Goal: Transaction & Acquisition: Purchase product/service

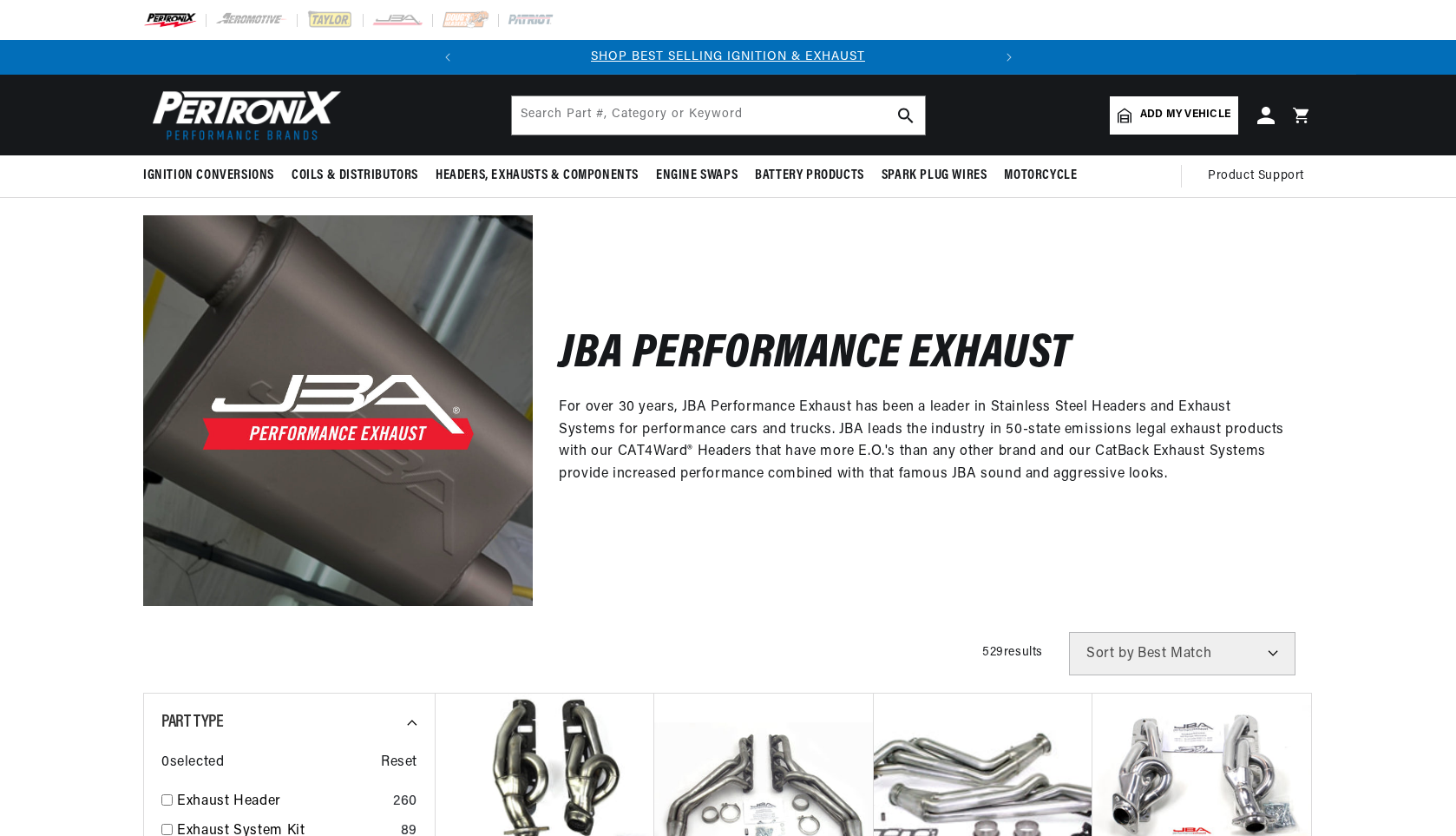
click at [639, 117] on input "text" at bounding box center [719, 115] width 413 height 38
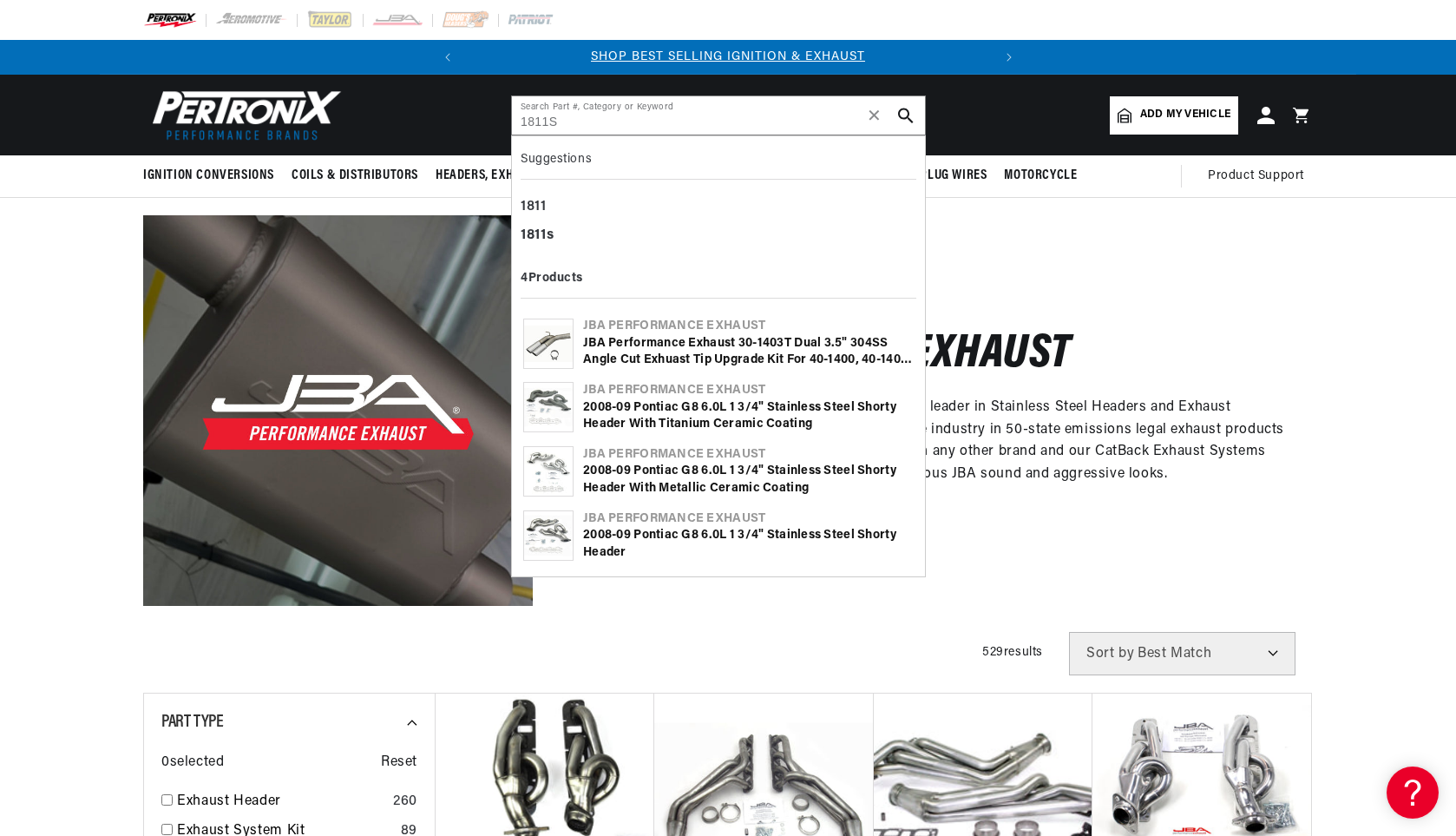
type input "1811S"
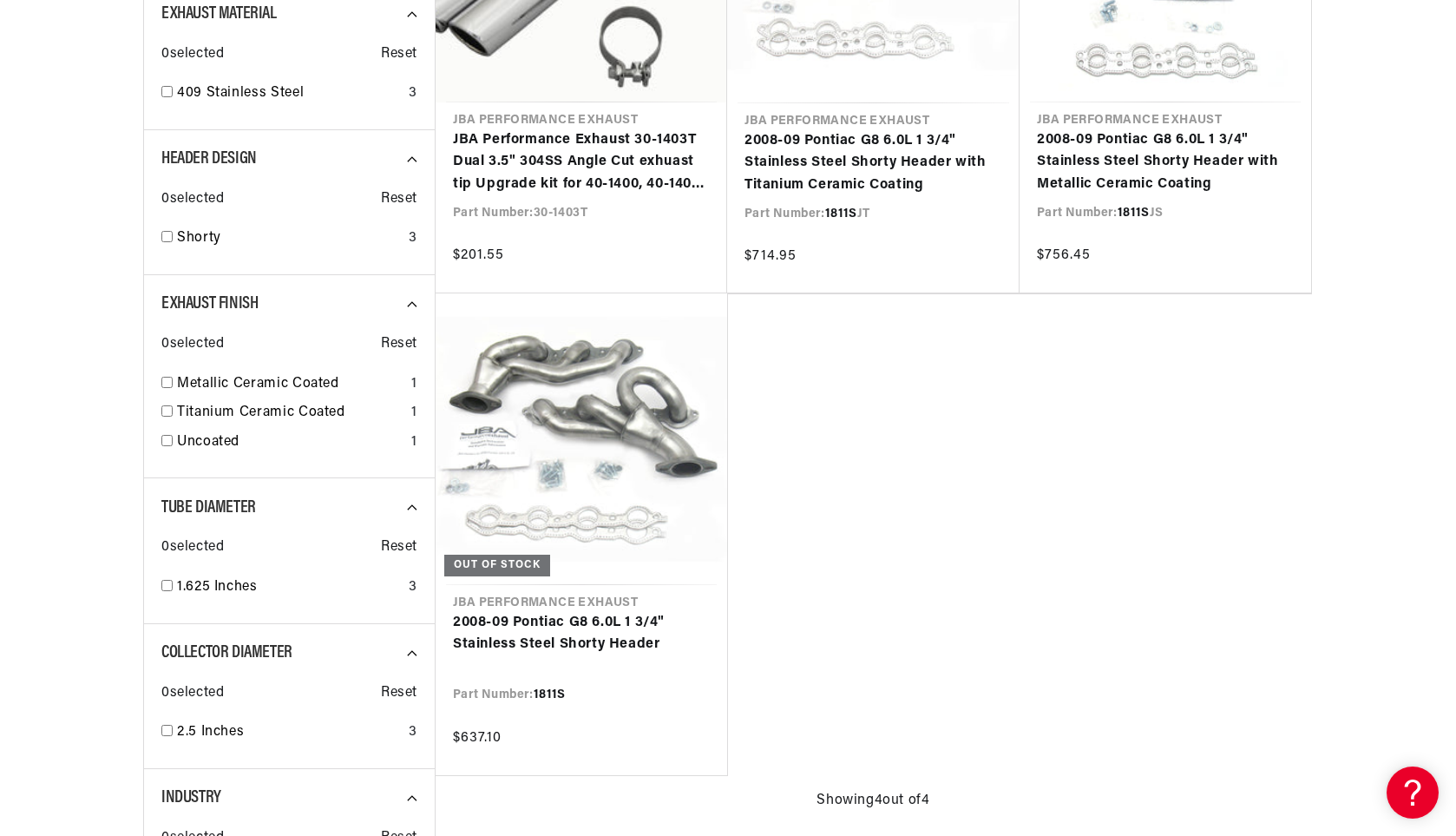
scroll to position [520, 0]
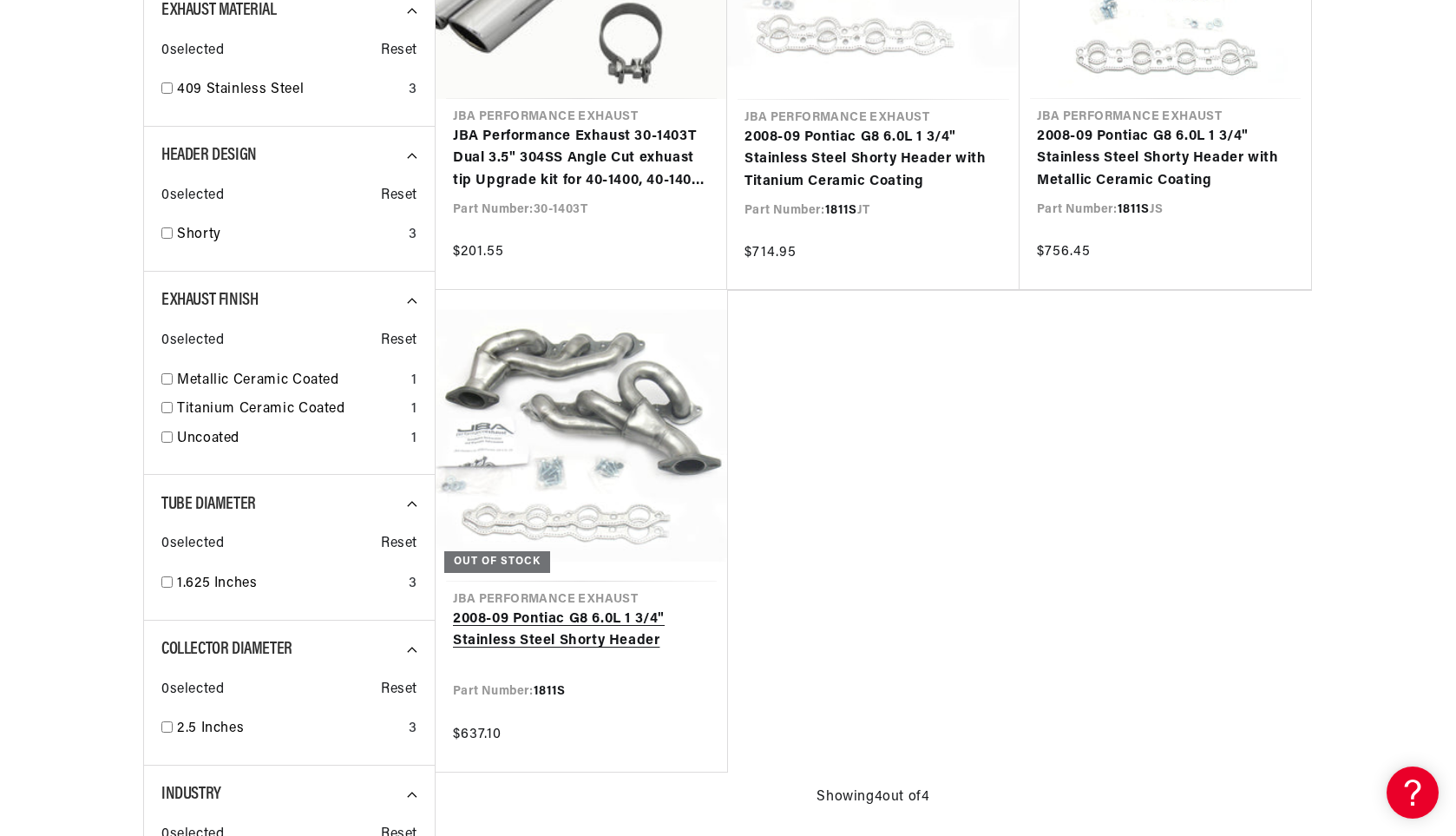
click at [563, 629] on link "2008-09 Pontiac G8 6.0L 1 3/4" Stainless Steel Shorty Header" at bounding box center [581, 630] width 257 height 45
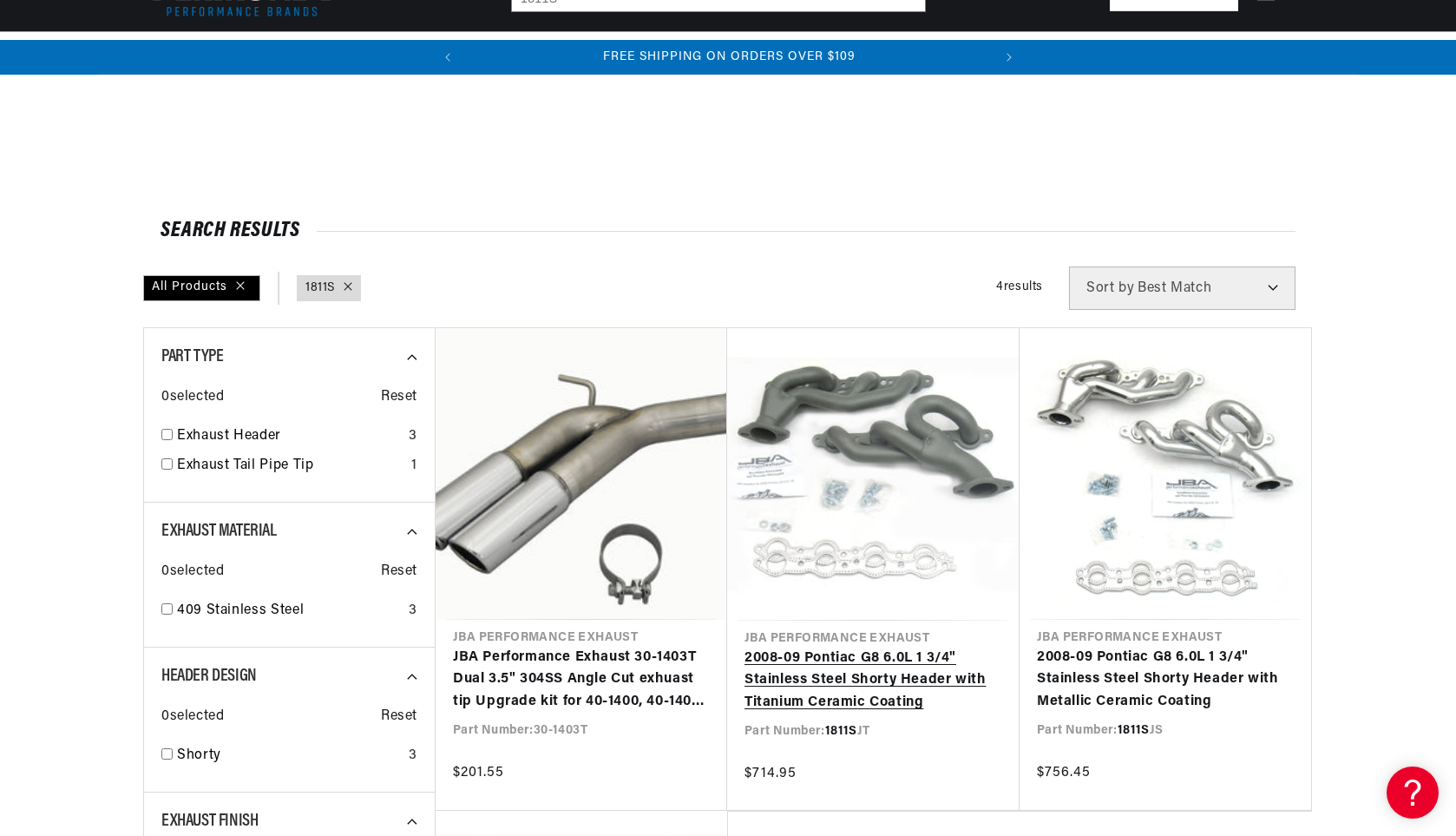
scroll to position [434, 0]
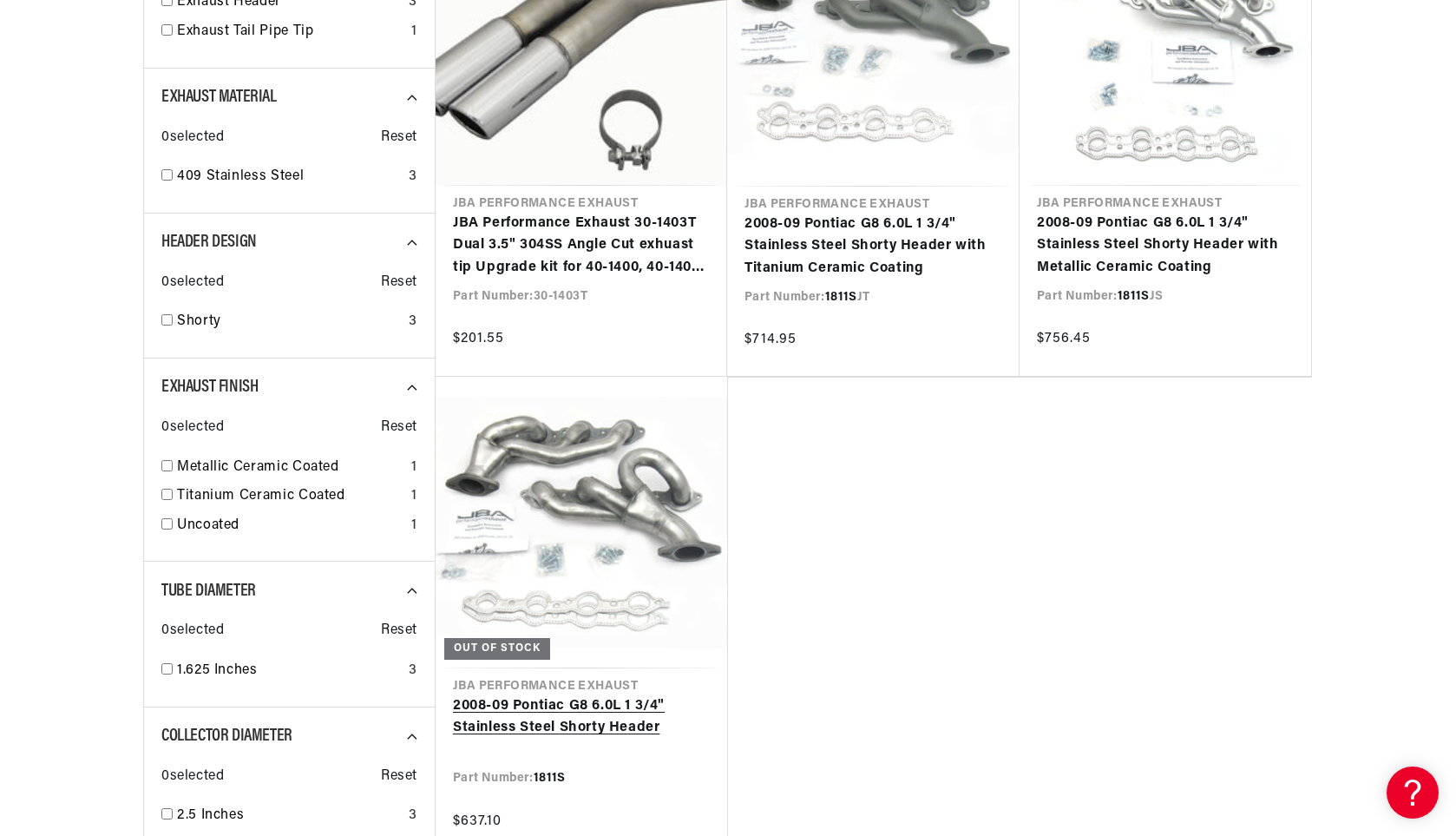
click at [553, 695] on link "2008-09 Pontiac G8 6.0L 1 3/4" Stainless Steel Shorty Header" at bounding box center [581, 717] width 257 height 45
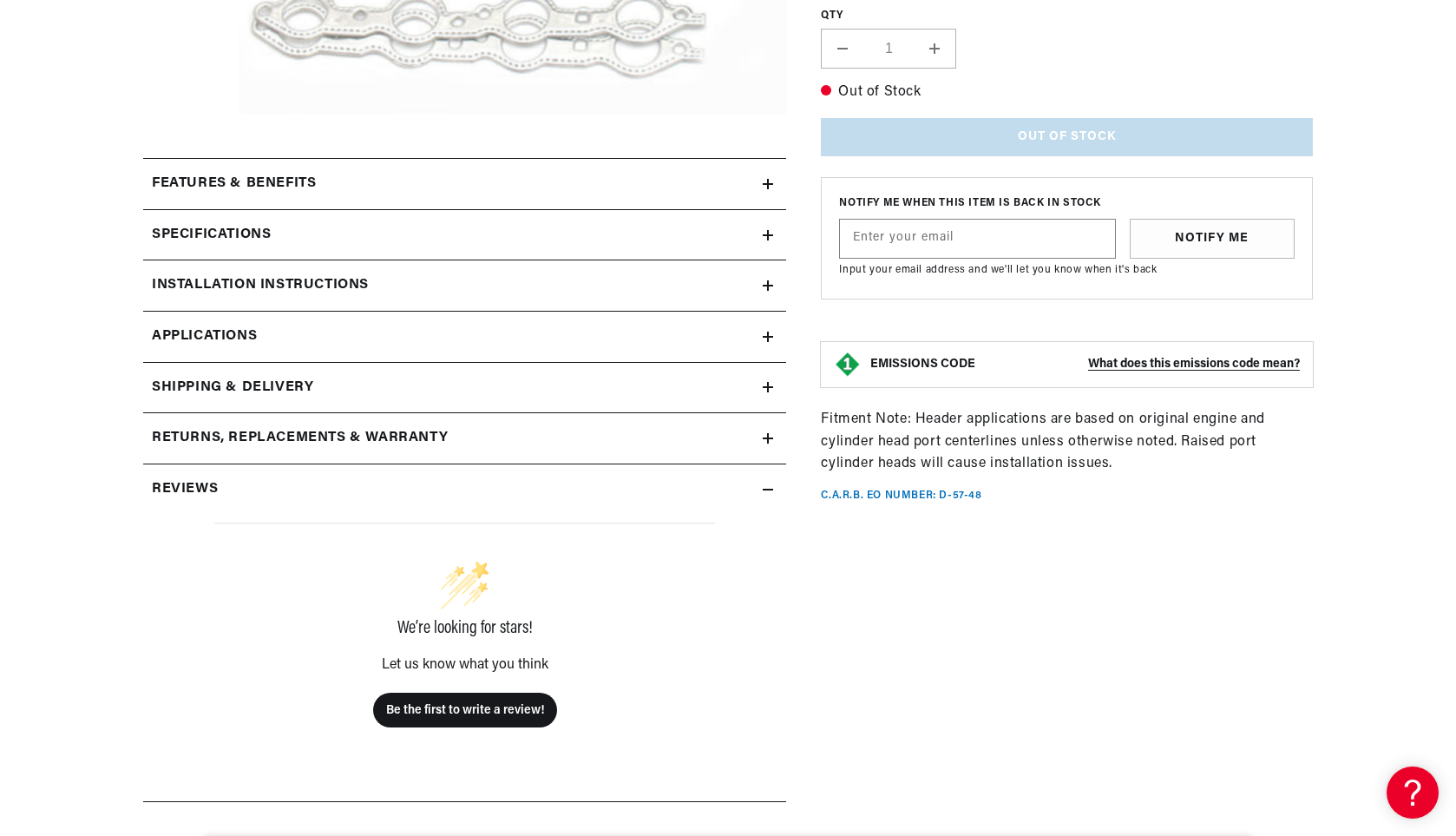
click at [436, 183] on div "Features & Benefits" at bounding box center [453, 184] width 619 height 23
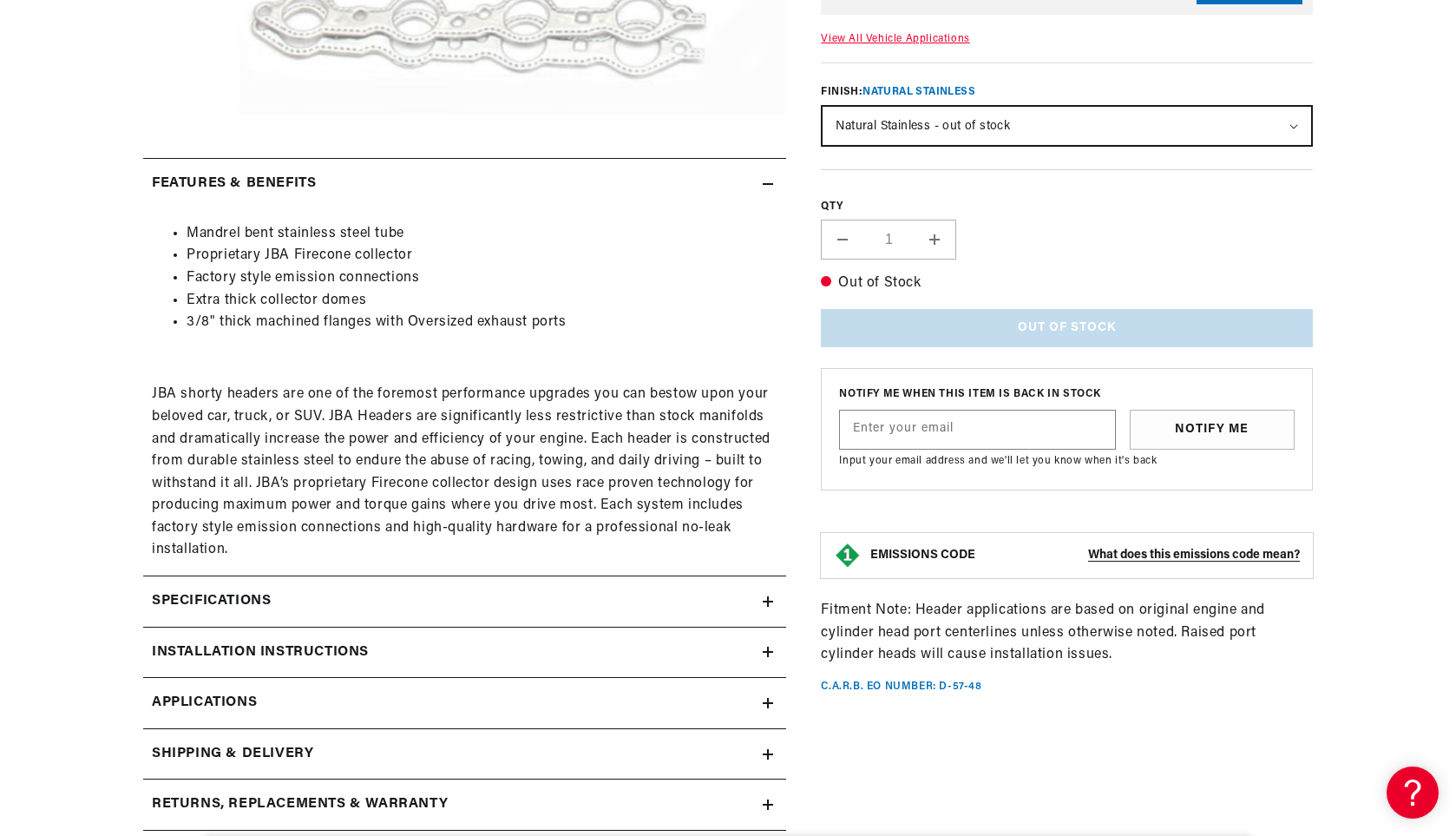
click at [436, 183] on div "Features & Benefits" at bounding box center [453, 184] width 619 height 23
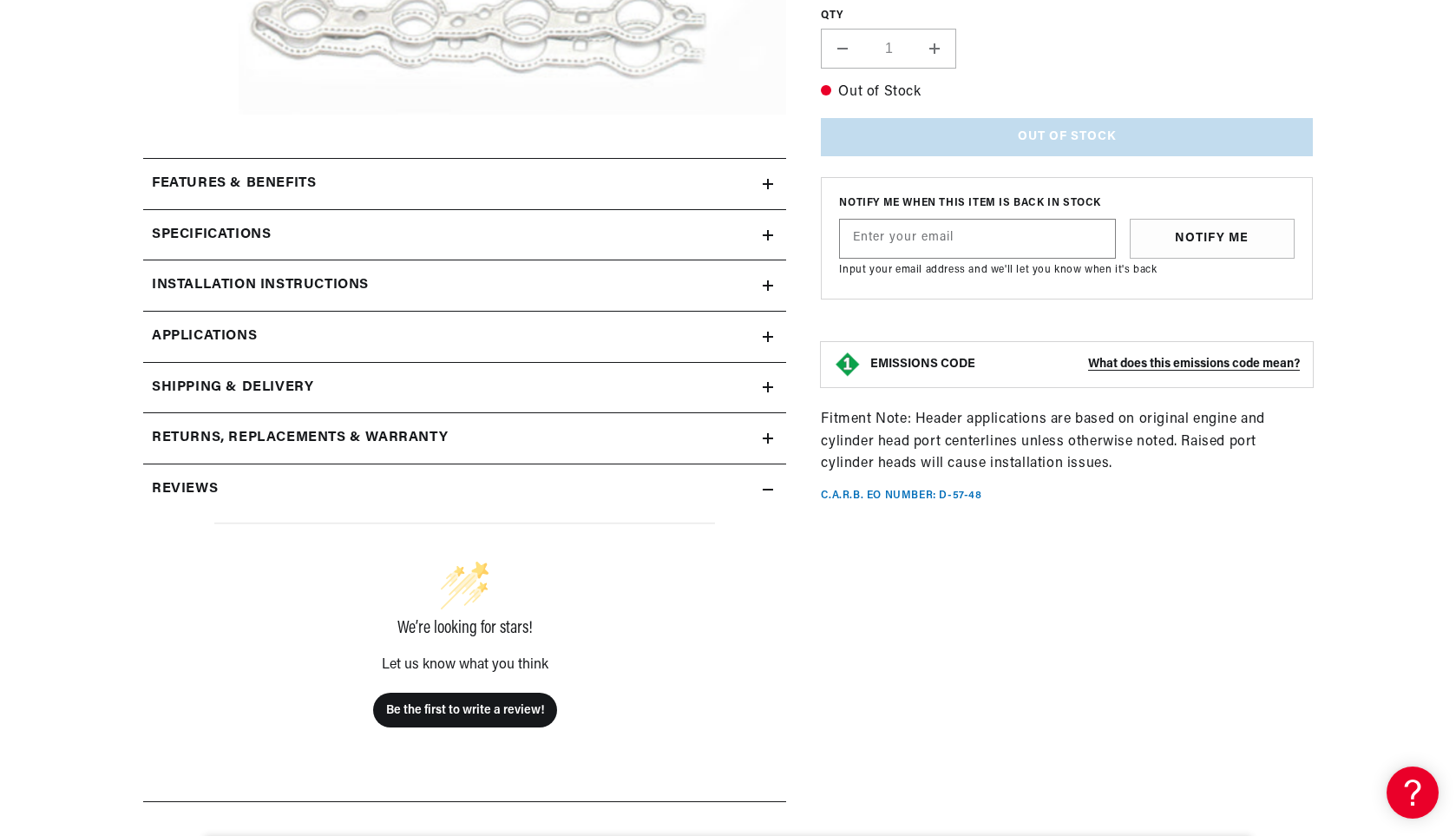
click at [323, 234] on div "Specifications" at bounding box center [453, 235] width 619 height 23
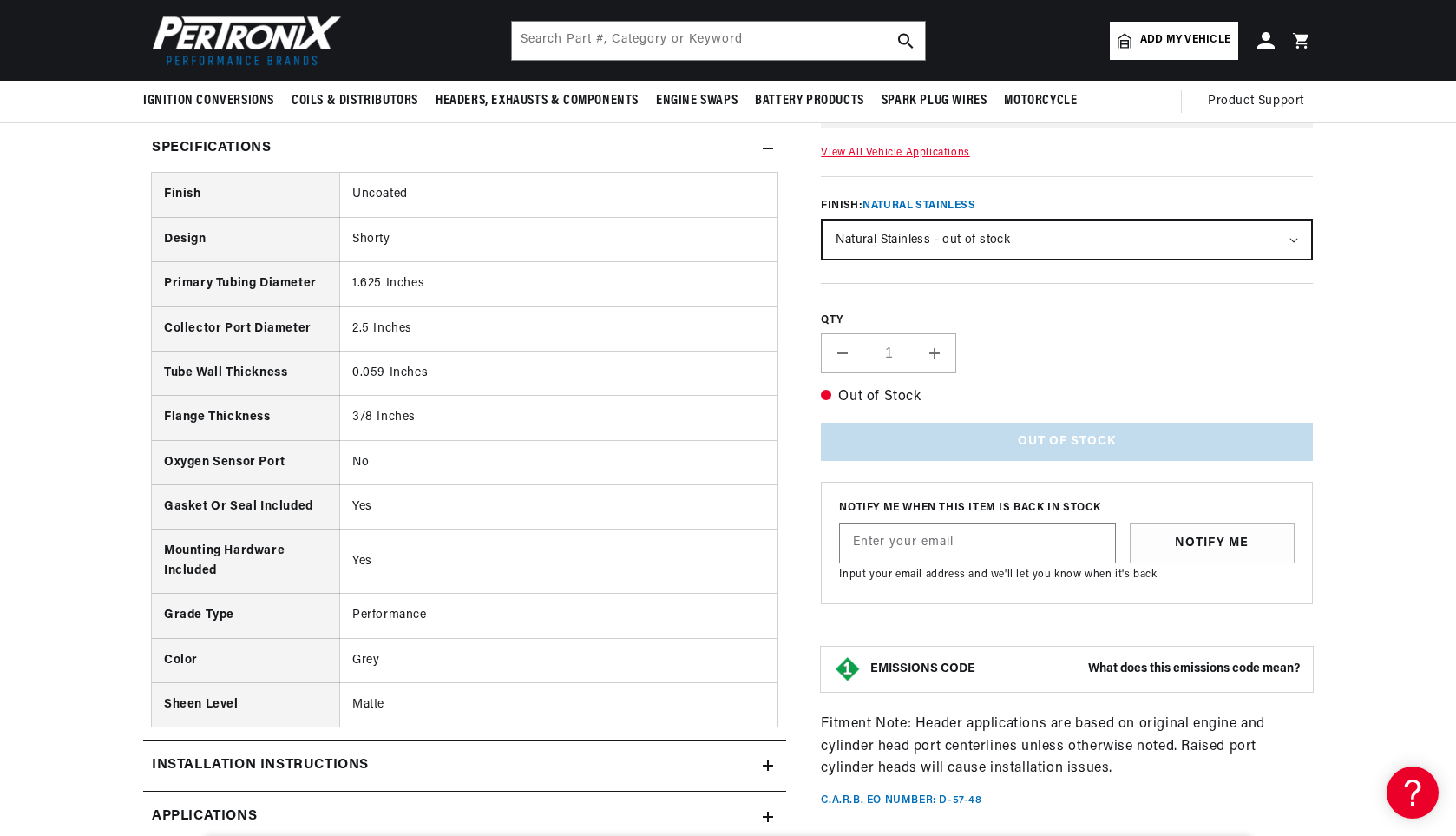
scroll to position [694, 0]
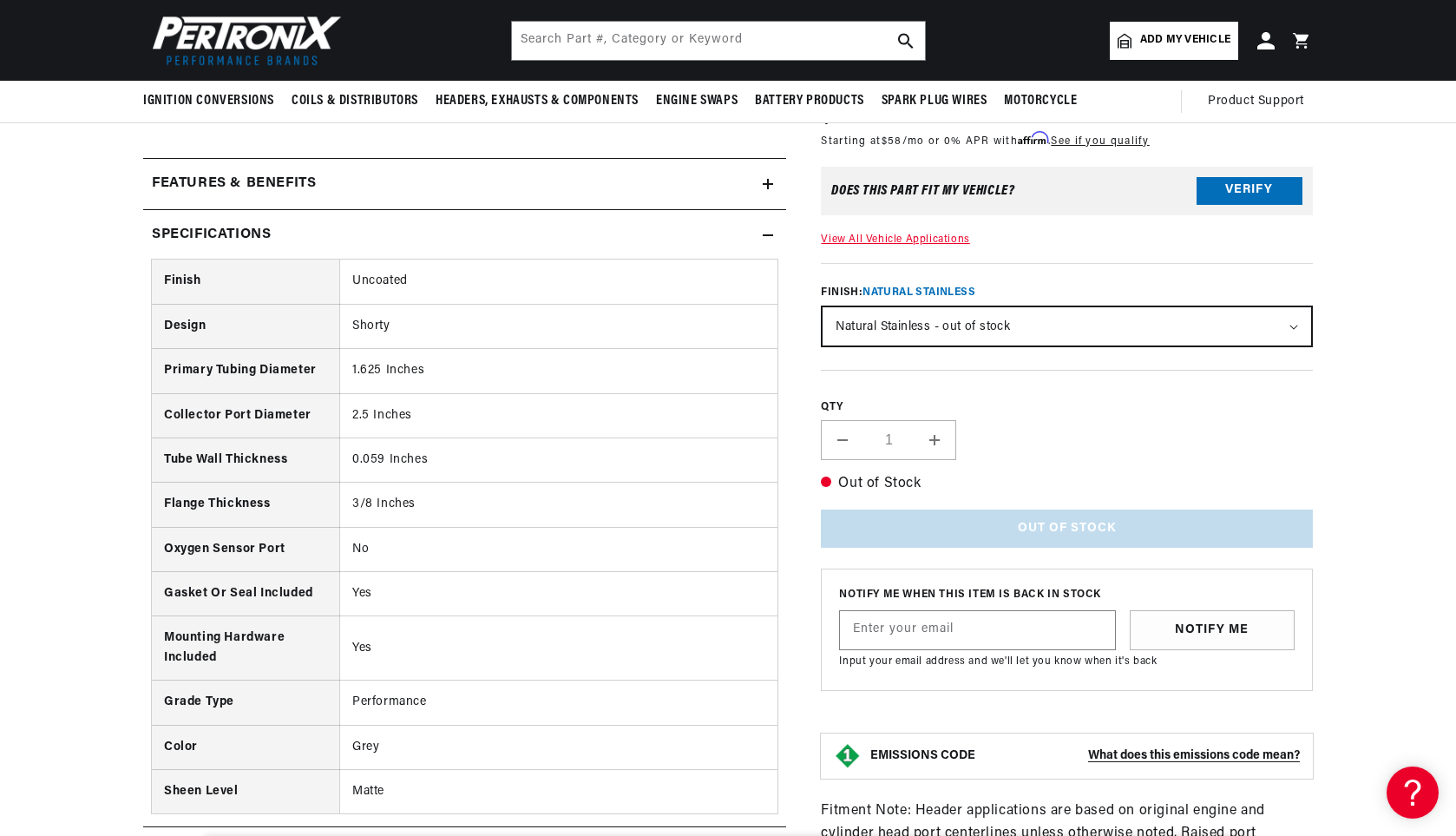
click at [314, 231] on div "Specifications" at bounding box center [453, 235] width 619 height 23
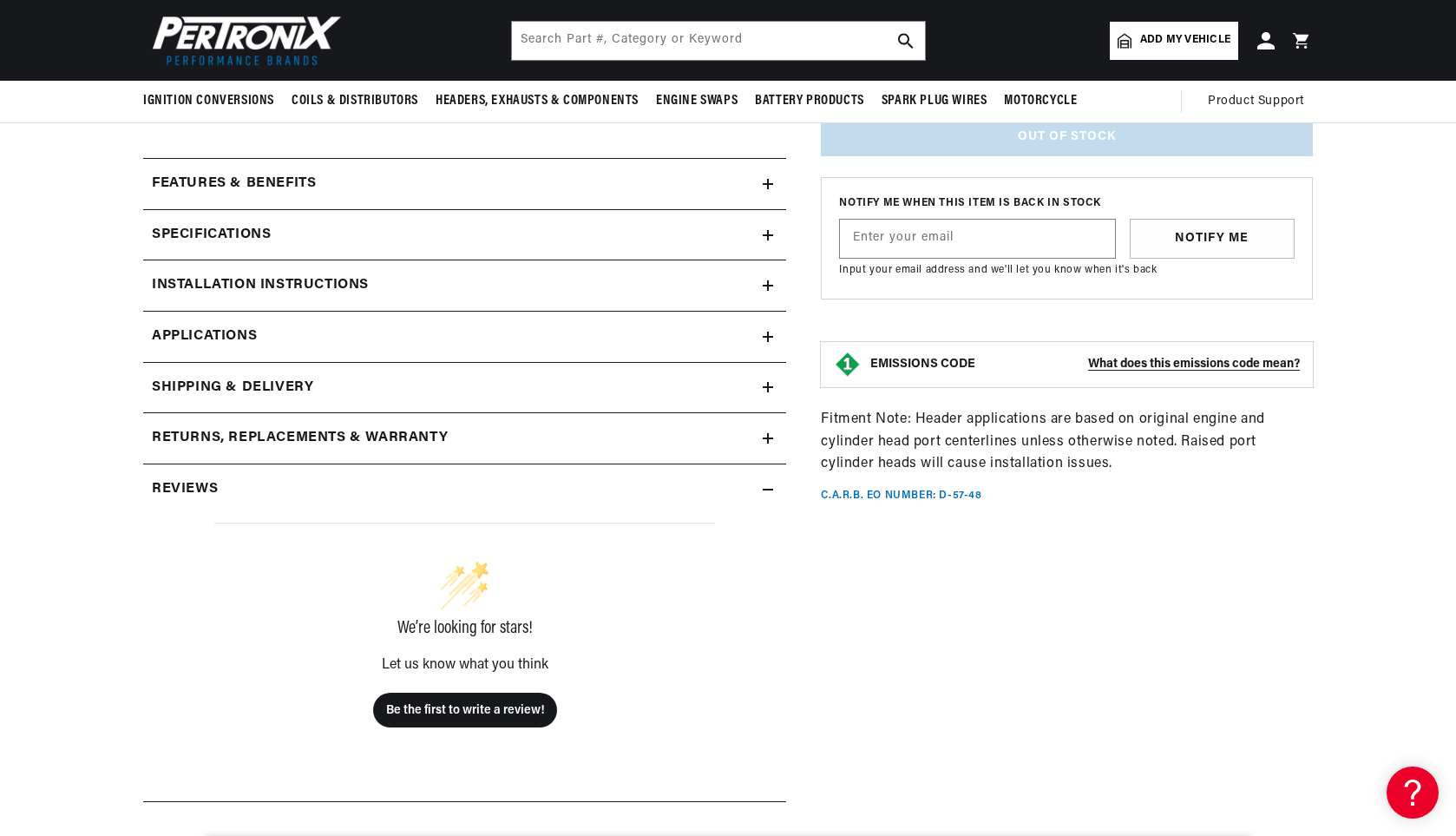
click at [314, 294] on h2 "Installation instructions" at bounding box center [260, 285] width 217 height 23
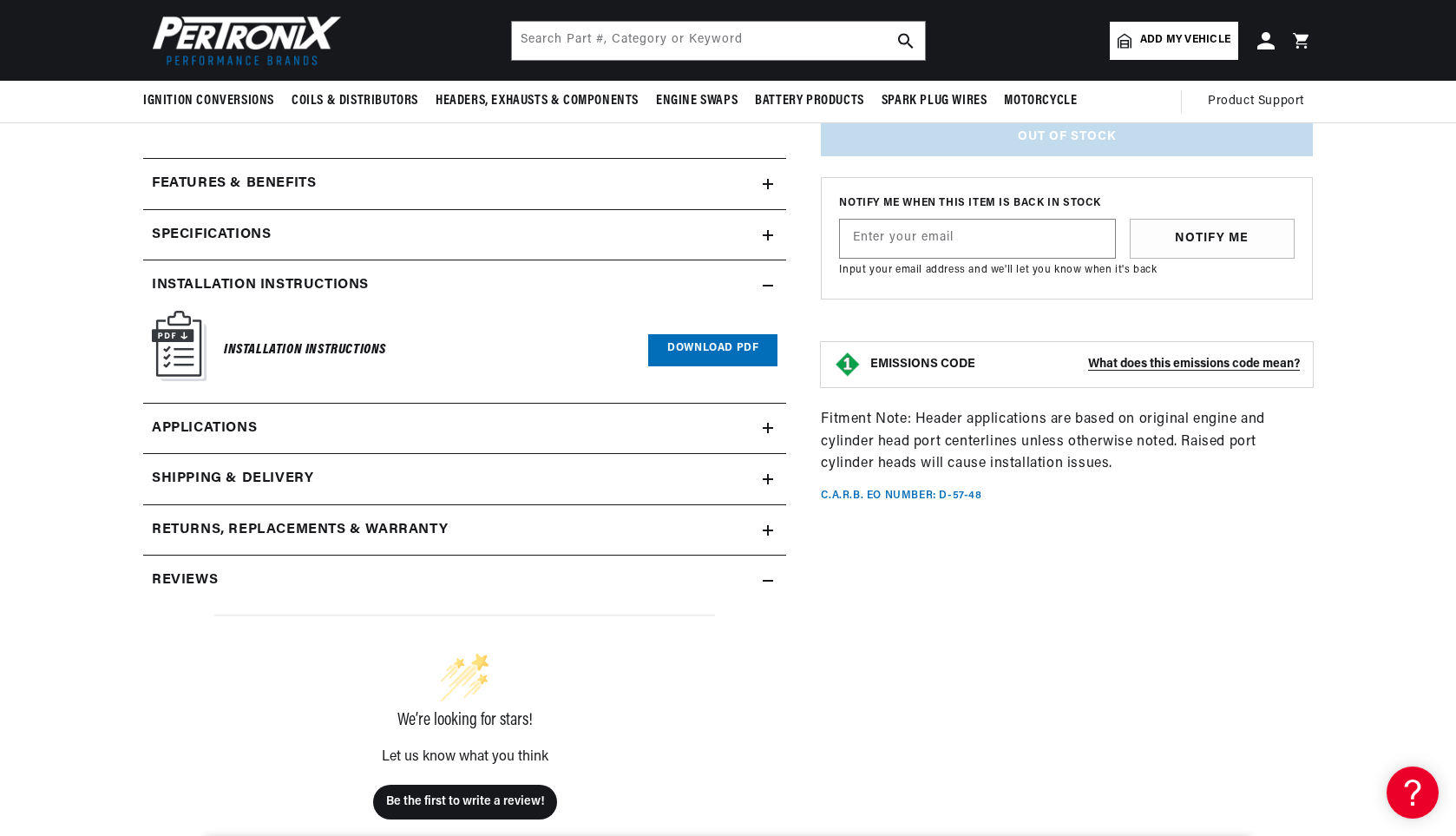
click at [314, 295] on h2 "Installation instructions" at bounding box center [260, 285] width 217 height 23
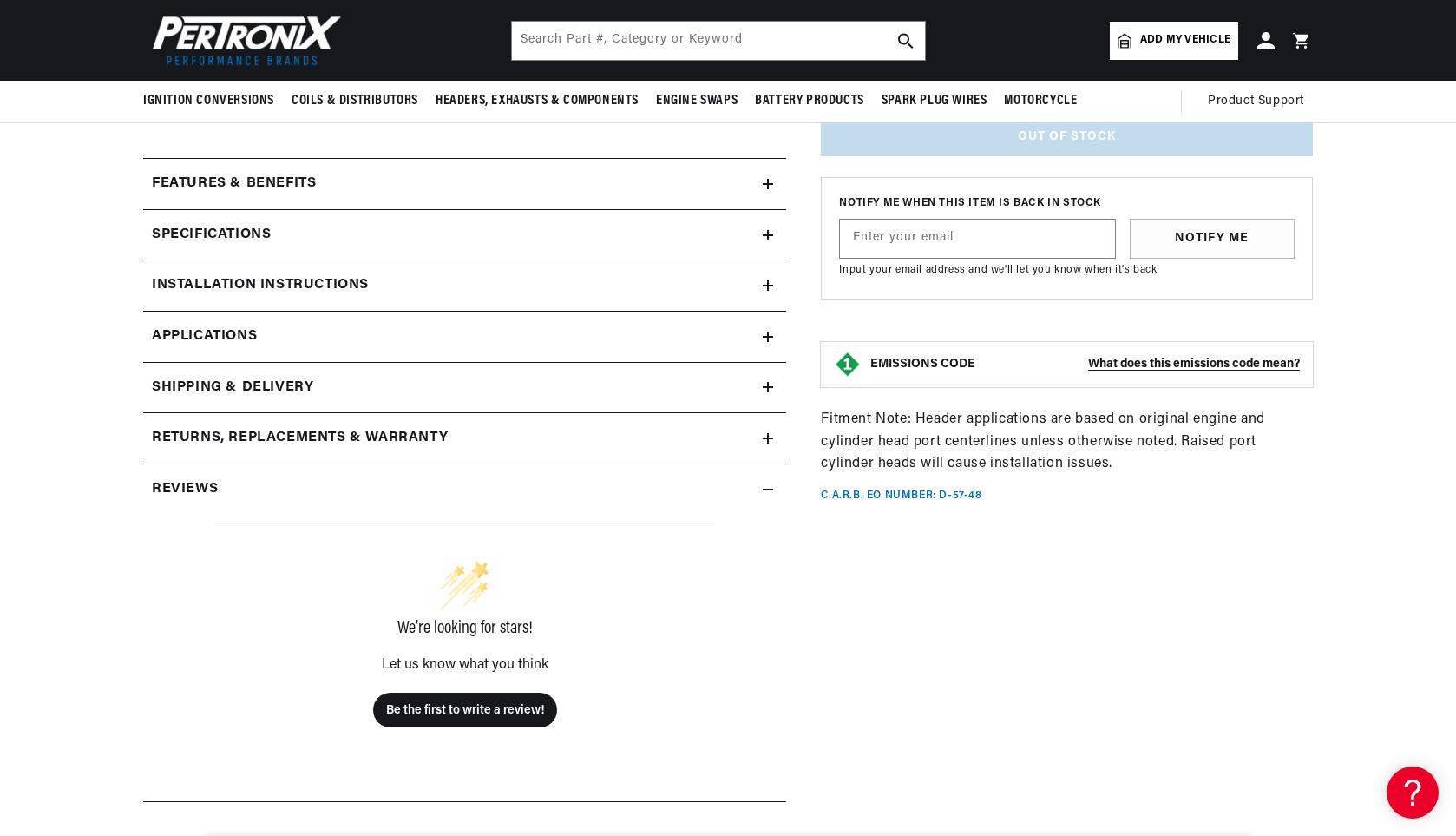
click at [296, 334] on link "Applications" at bounding box center [464, 338] width 643 height 52
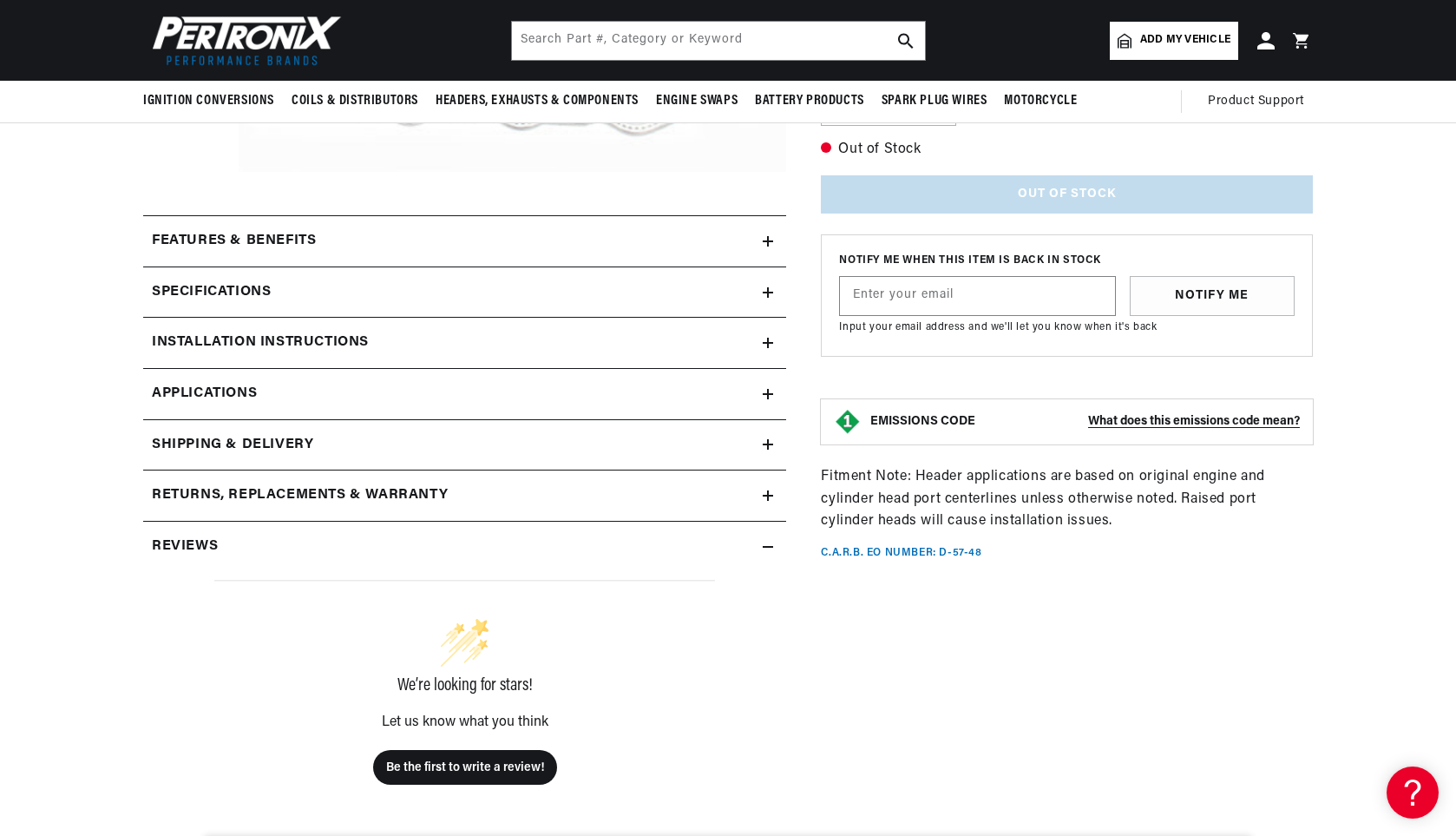
click at [315, 231] on h2 "Features & Benefits" at bounding box center [233, 241] width 164 height 23
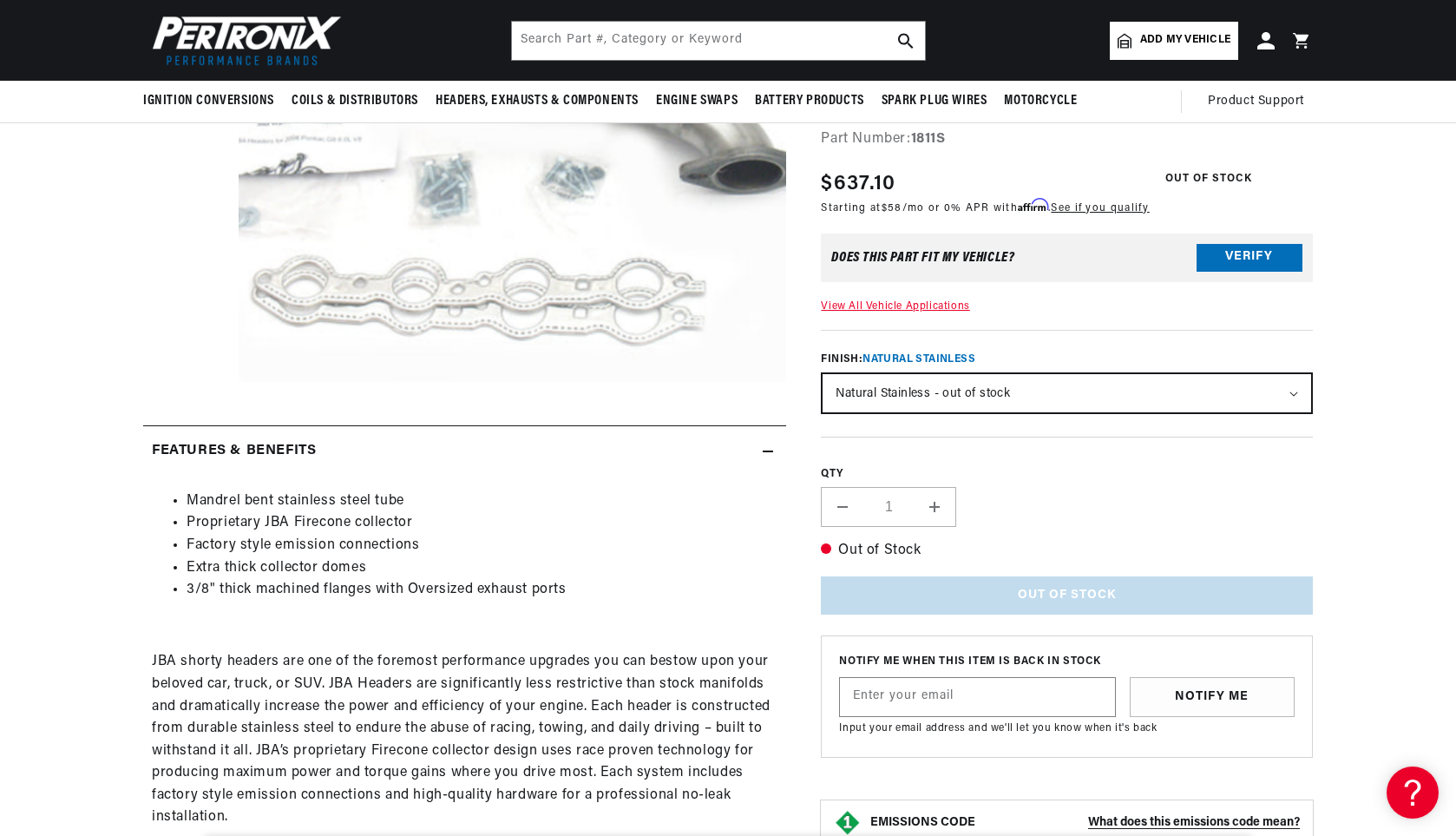
scroll to position [204, 0]
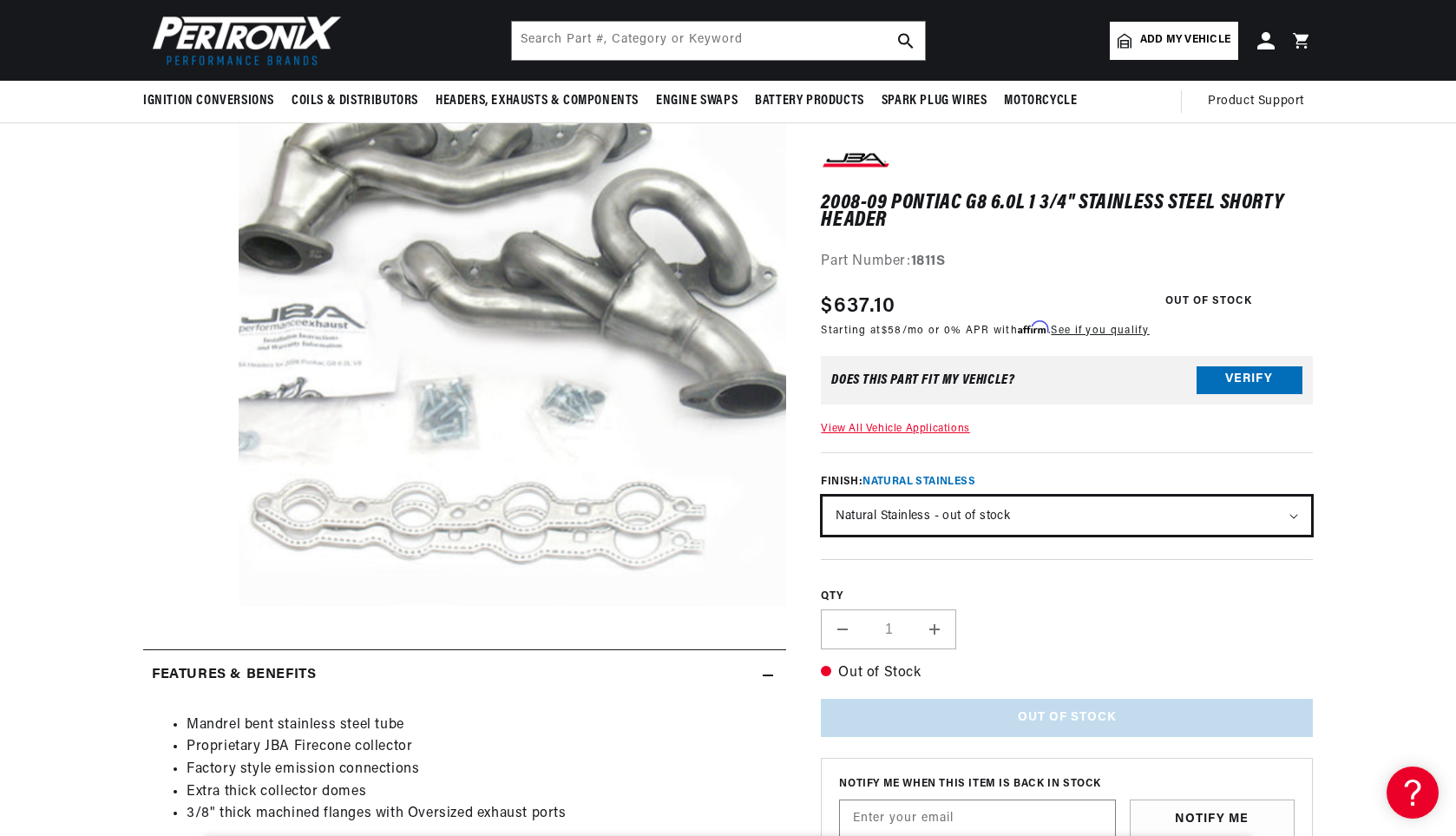
click at [1027, 509] on select "Natural Stainless - out of stock Silver Ceramic Coating Titanium Ceramic Coating" at bounding box center [1067, 516] width 488 height 38
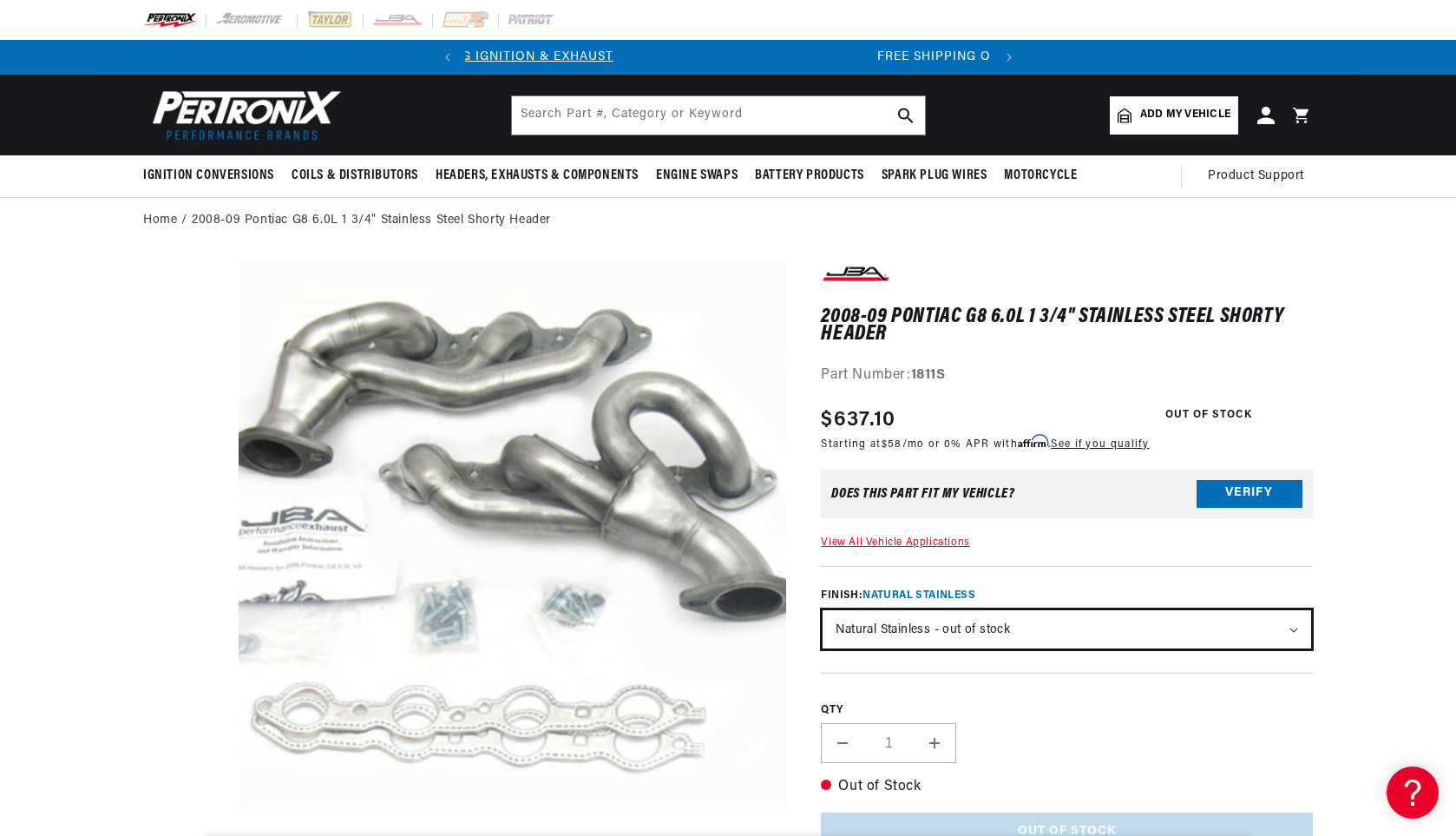
scroll to position [0, 526]
